Goal: Information Seeking & Learning: Check status

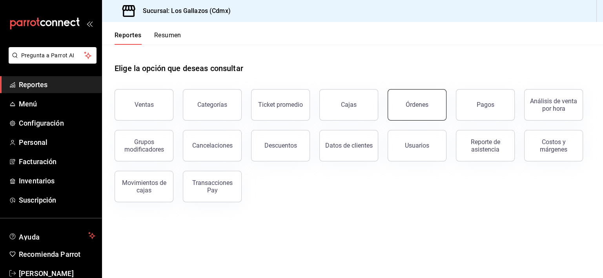
click at [409, 99] on button "Órdenes" at bounding box center [417, 104] width 59 height 31
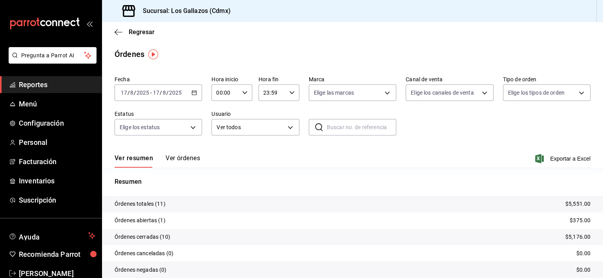
click at [189, 160] on button "Ver órdenes" at bounding box center [183, 160] width 35 height 13
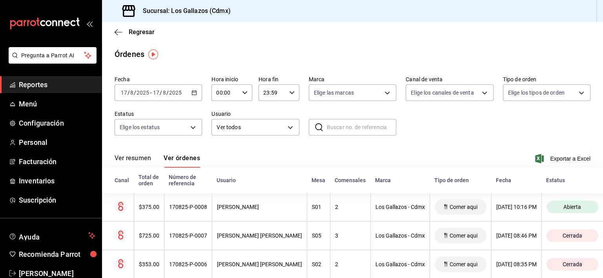
click at [244, 94] on icon "button" at bounding box center [244, 92] width 5 height 5
click at [220, 157] on button "12" at bounding box center [220, 150] width 17 height 16
type input "12:00"
click at [447, 142] on div at bounding box center [301, 139] width 603 height 278
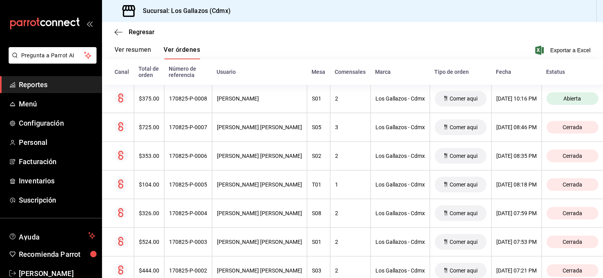
scroll to position [107, 0]
click at [118, 33] on icon "button" at bounding box center [119, 32] width 8 height 7
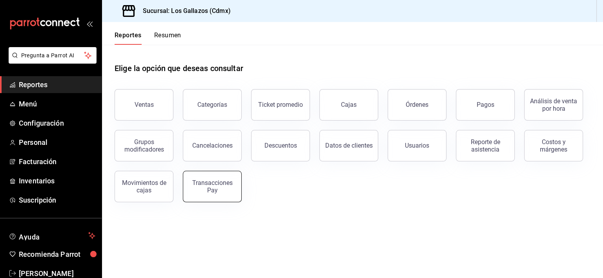
click at [204, 188] on div "Transacciones Pay" at bounding box center [212, 186] width 49 height 15
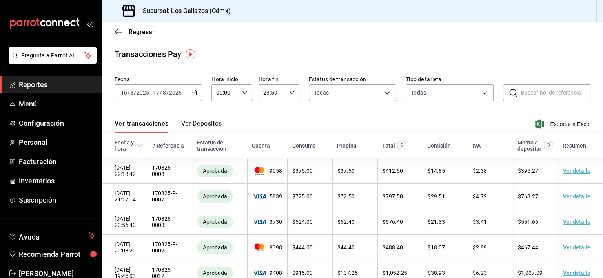
click at [242, 93] on \(Stroke\) "button" at bounding box center [244, 92] width 5 height 3
click at [221, 124] on span "12" at bounding box center [220, 122] width 7 height 6
type input "12:00"
click at [195, 93] on div at bounding box center [301, 139] width 603 height 278
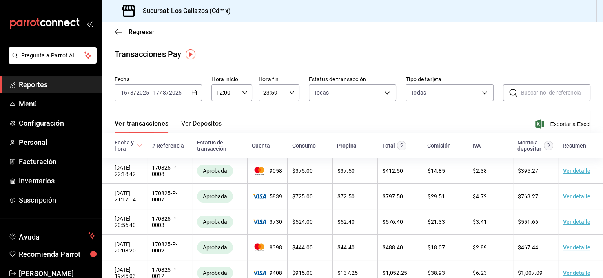
click at [192, 93] on icon "button" at bounding box center [193, 92] width 5 height 5
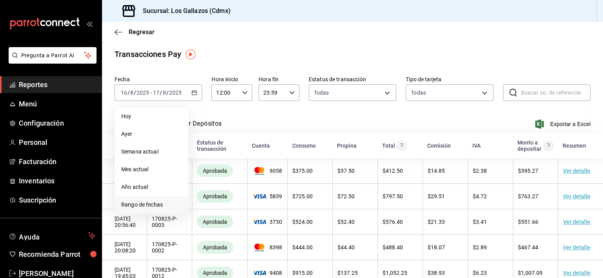
click at [139, 206] on span "Rango de fechas" at bounding box center [151, 204] width 61 height 8
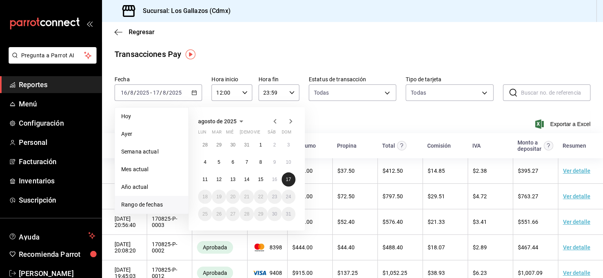
click at [286, 181] on abbr "17" at bounding box center [288, 178] width 5 height 5
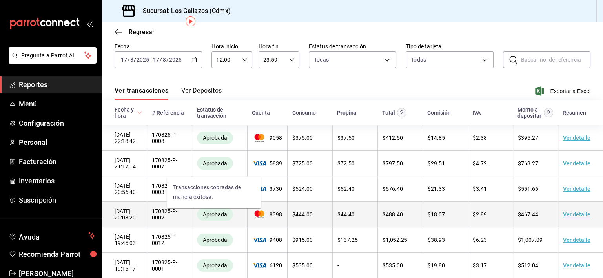
scroll to position [76, 0]
